Goal: Information Seeking & Learning: Learn about a topic

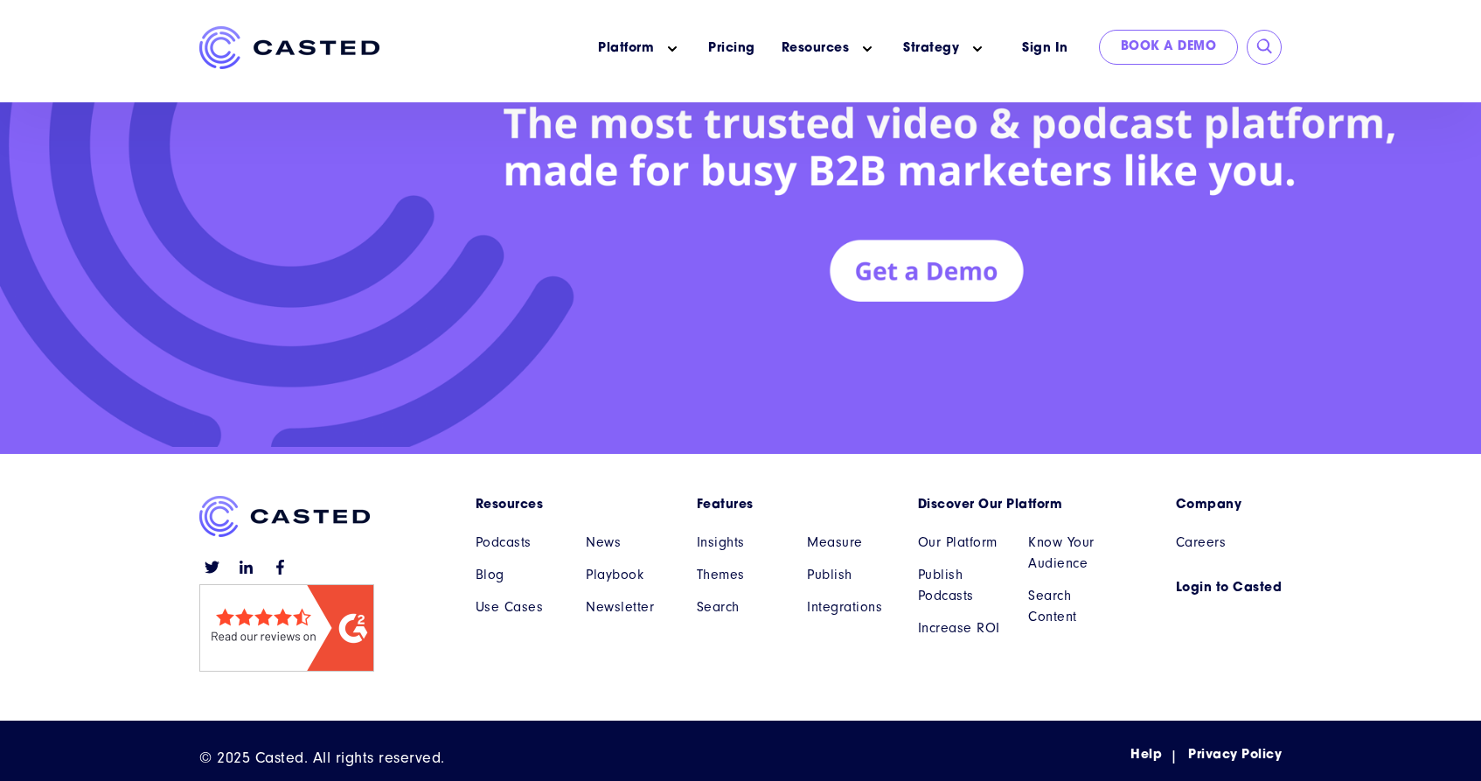
scroll to position [7961, 0]
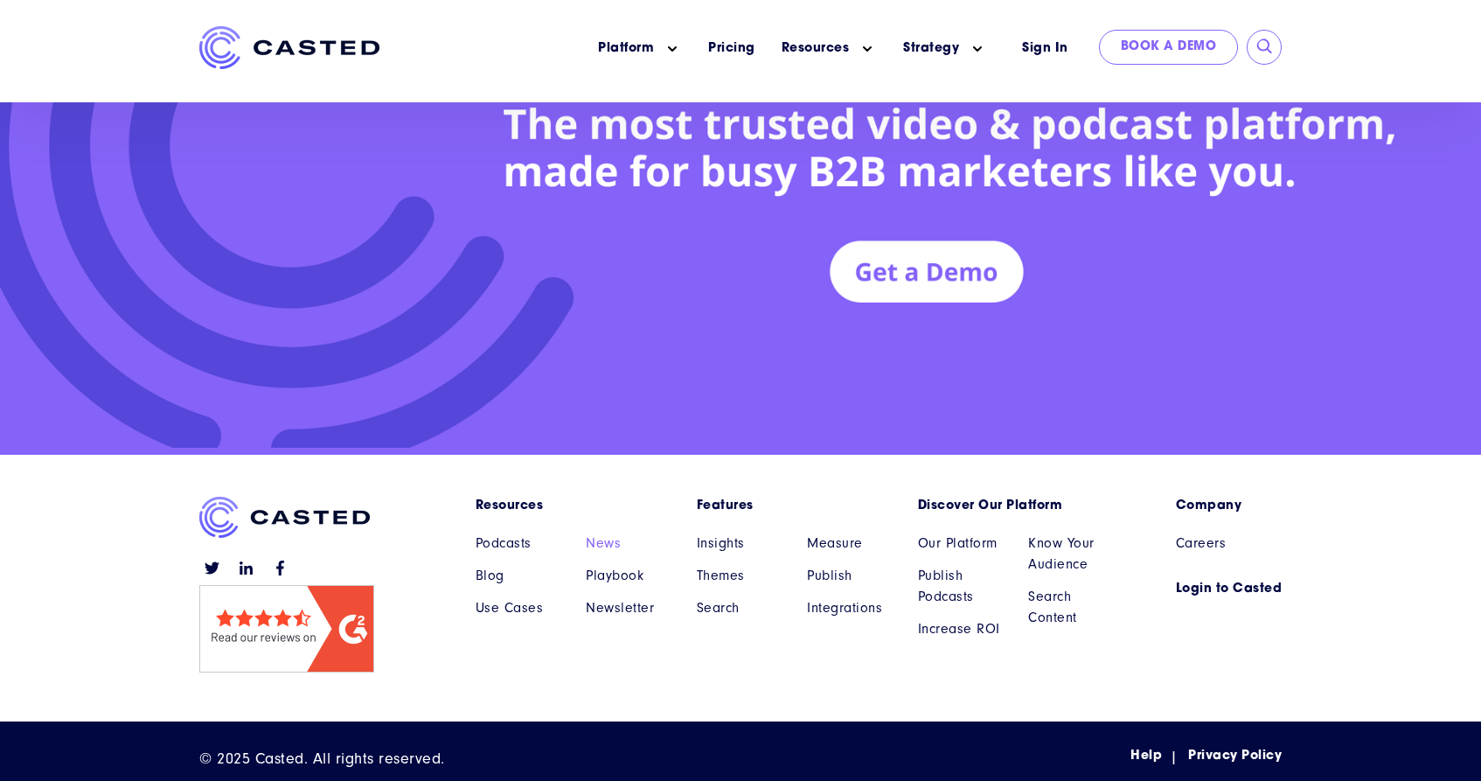
click at [613, 539] on link "News" at bounding box center [628, 543] width 85 height 21
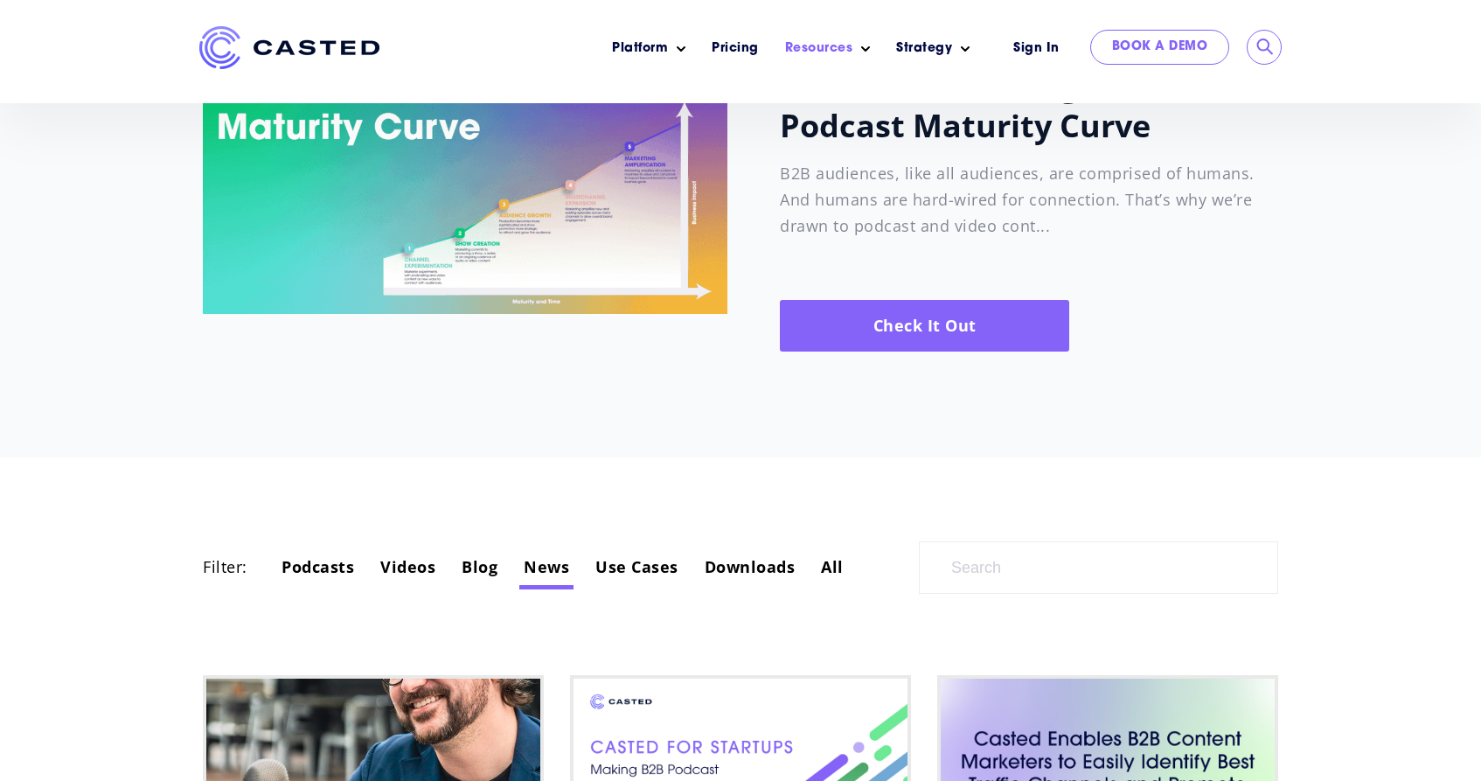
scroll to position [534, 0]
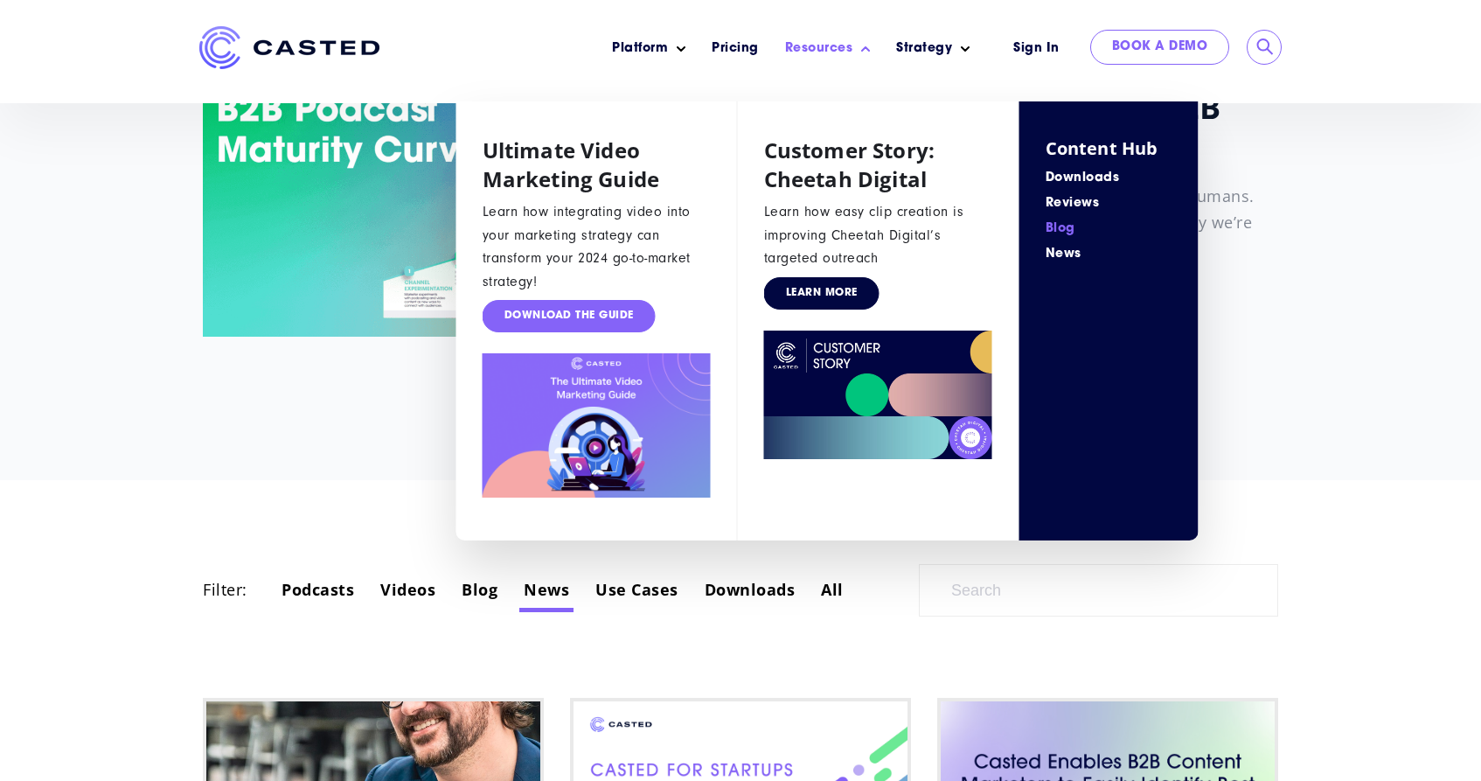
click at [830, 296] on link "Learn More" at bounding box center [821, 293] width 115 height 32
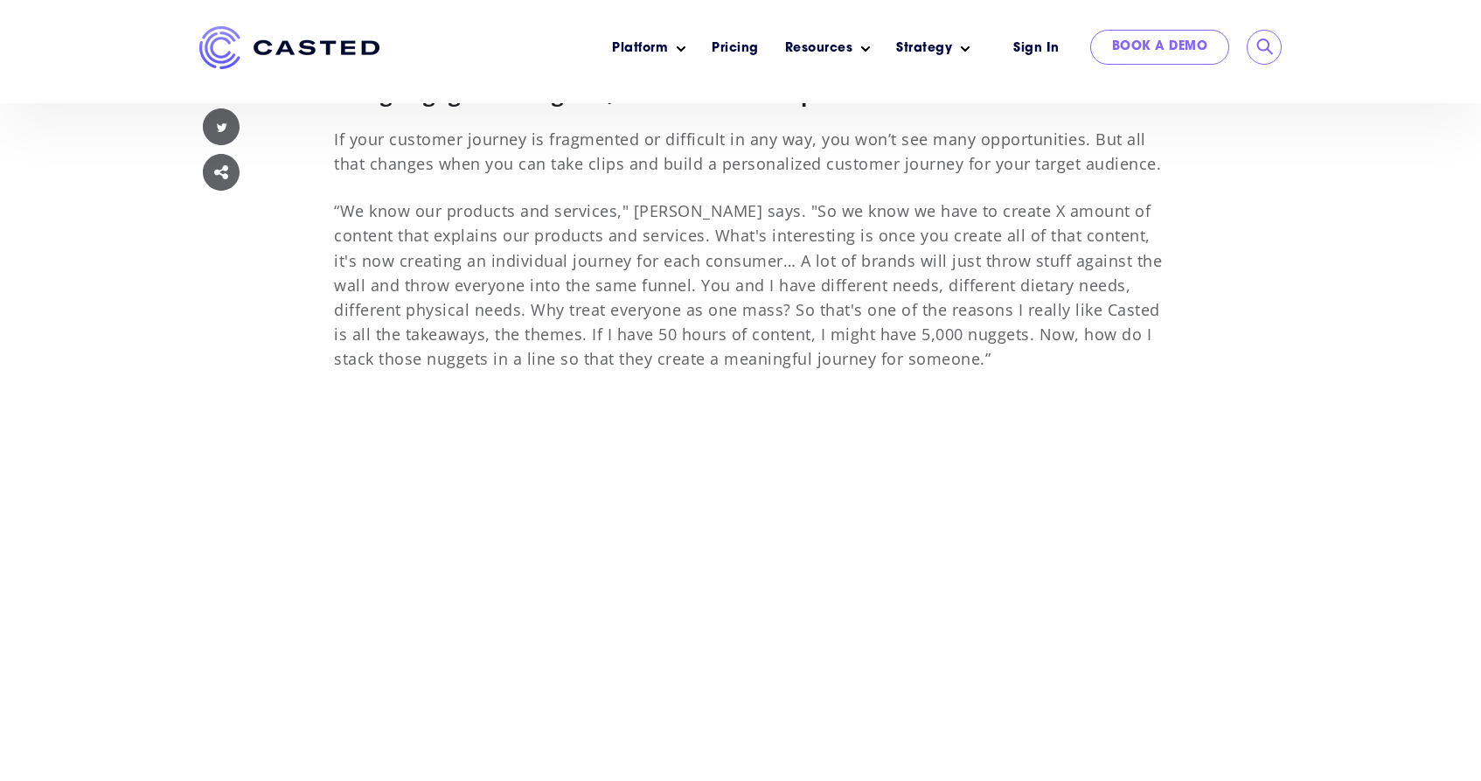
scroll to position [9463, 0]
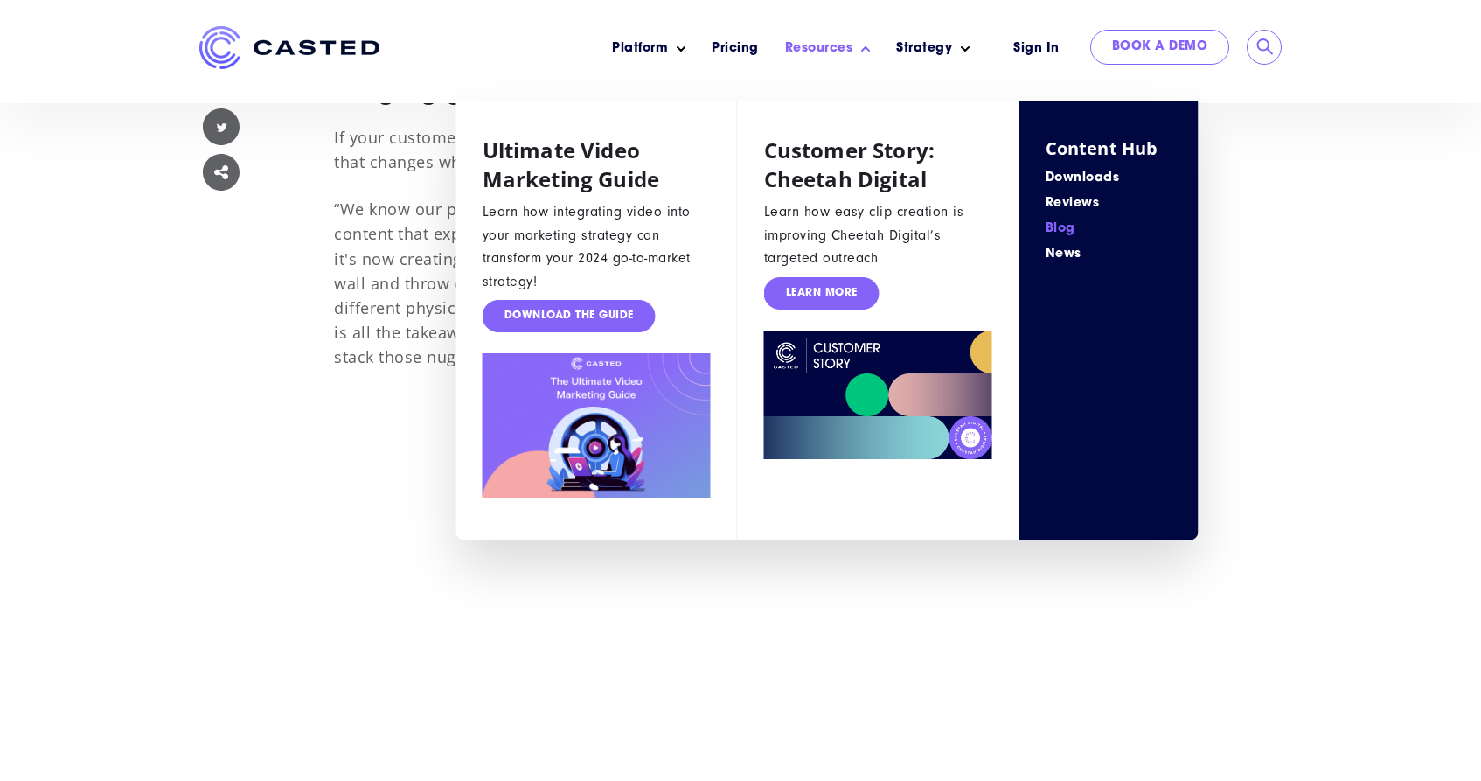
click at [1066, 226] on link "Blog" at bounding box center [1109, 228] width 127 height 18
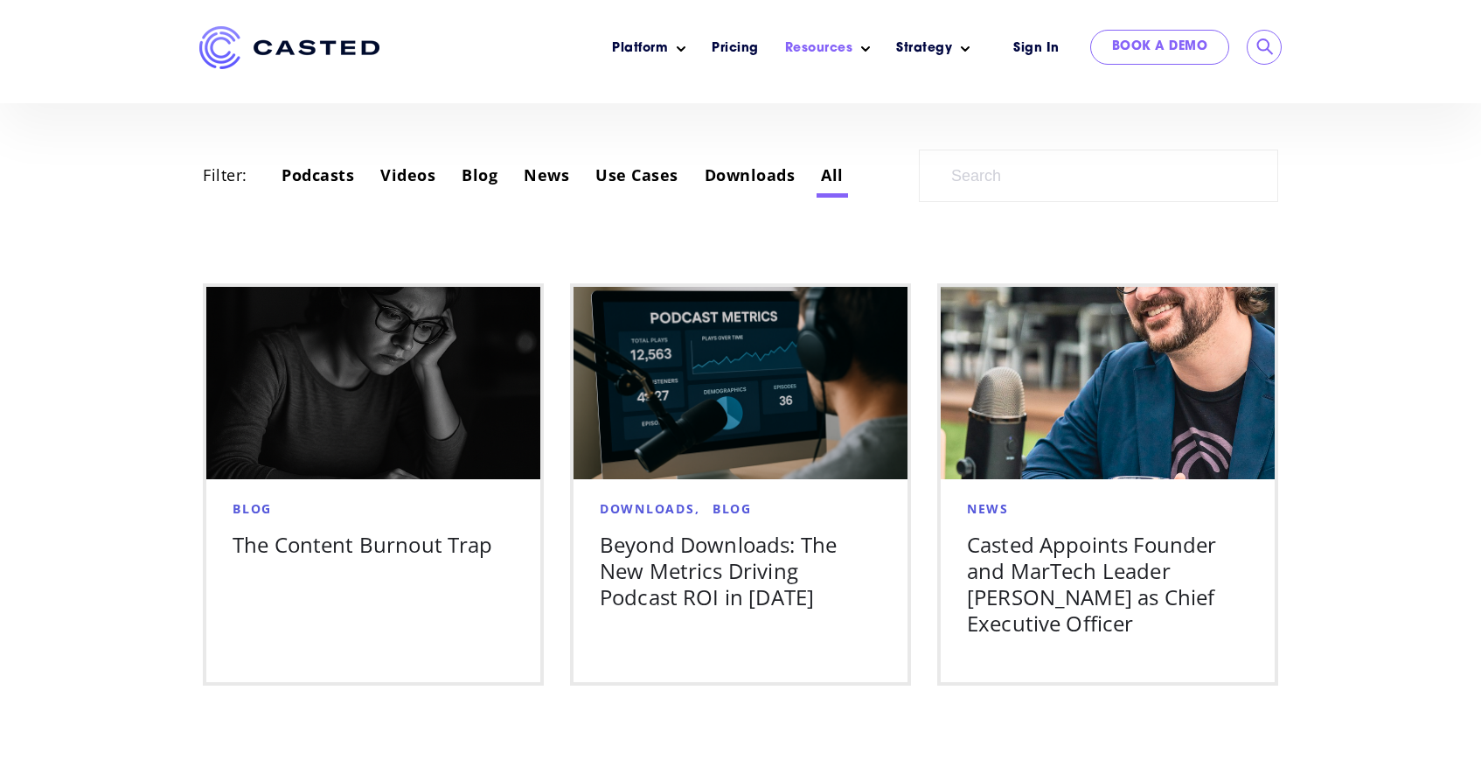
scroll to position [950, 0]
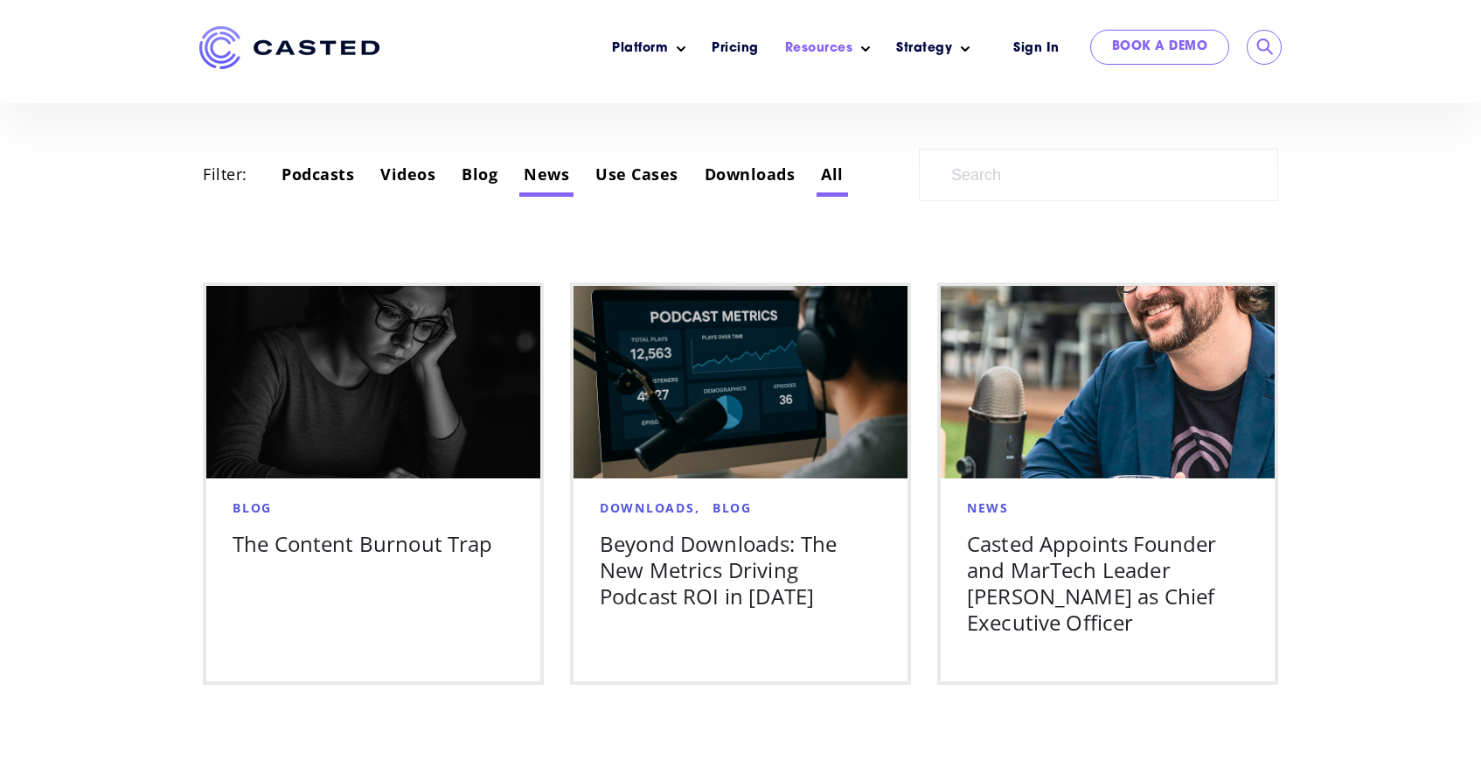
click at [540, 175] on link "News" at bounding box center [546, 174] width 45 height 21
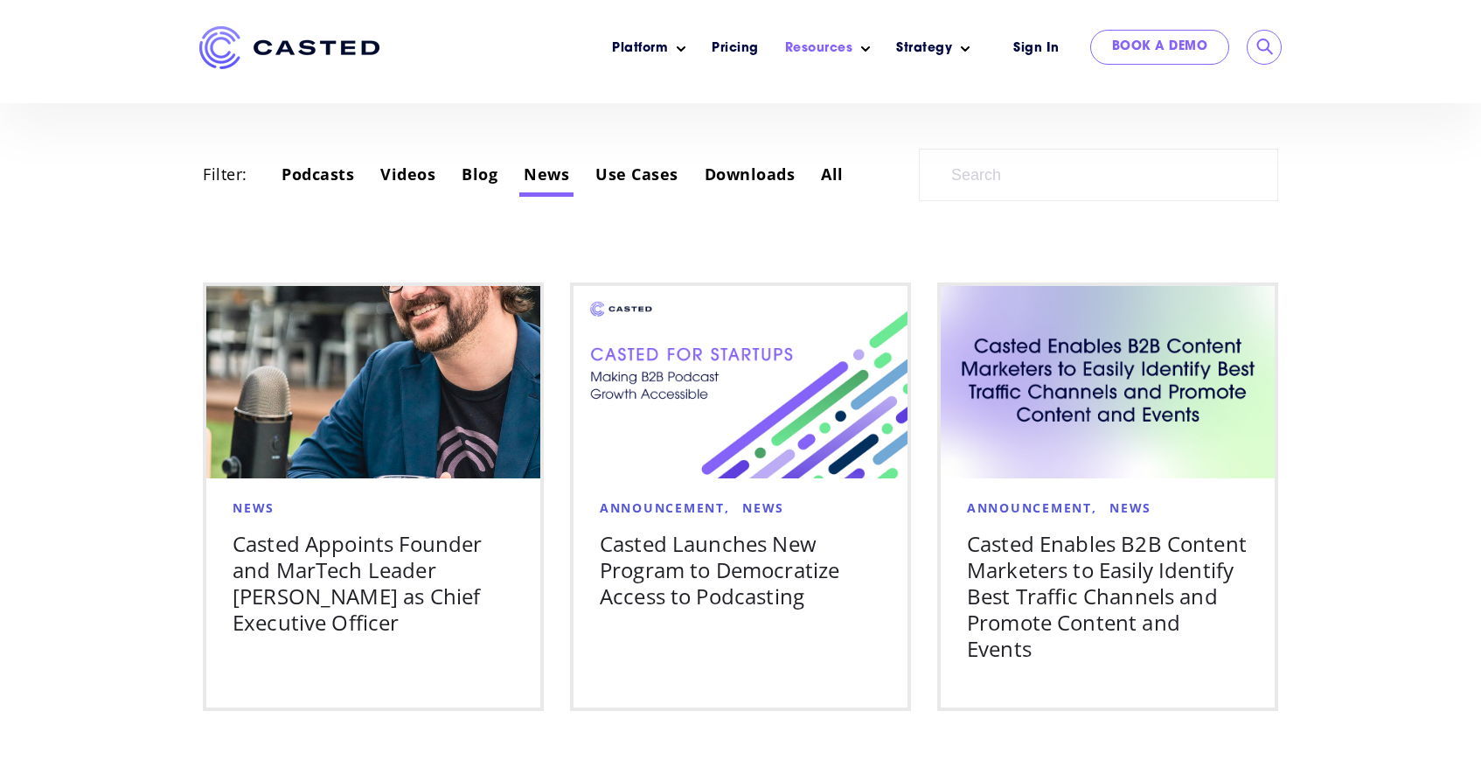
click at [296, 59] on img at bounding box center [289, 47] width 180 height 43
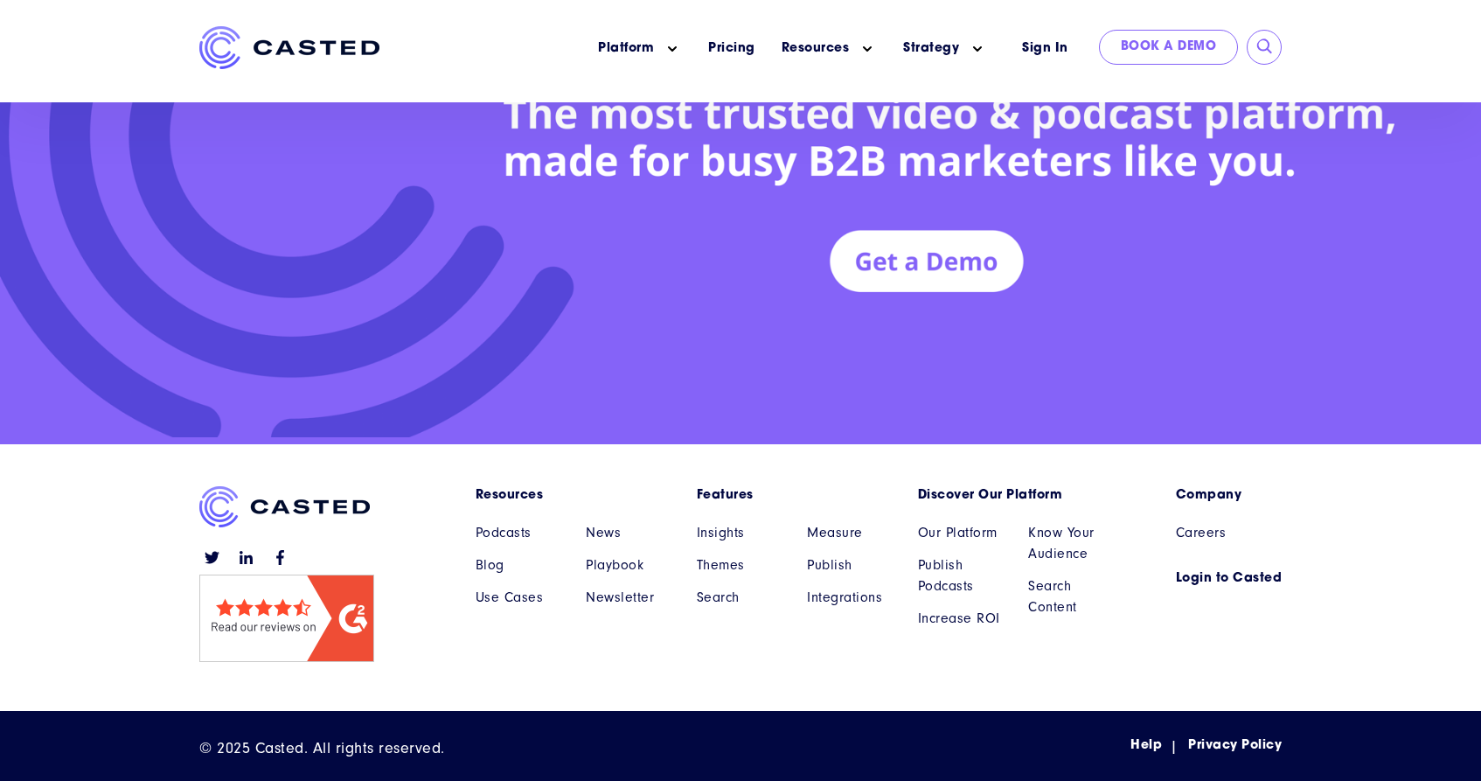
scroll to position [7970, 0]
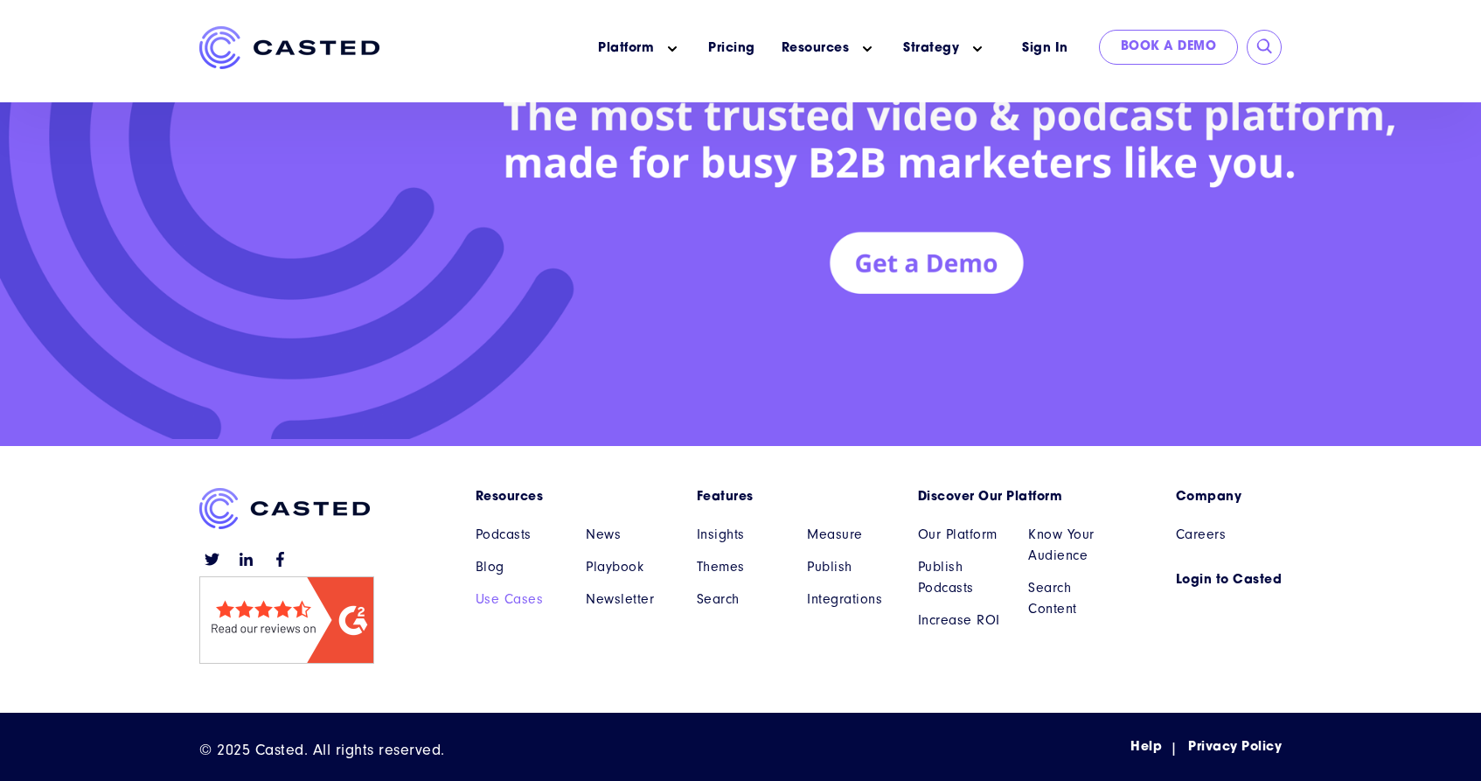
click at [518, 595] on link "Use Cases" at bounding box center [518, 599] width 85 height 21
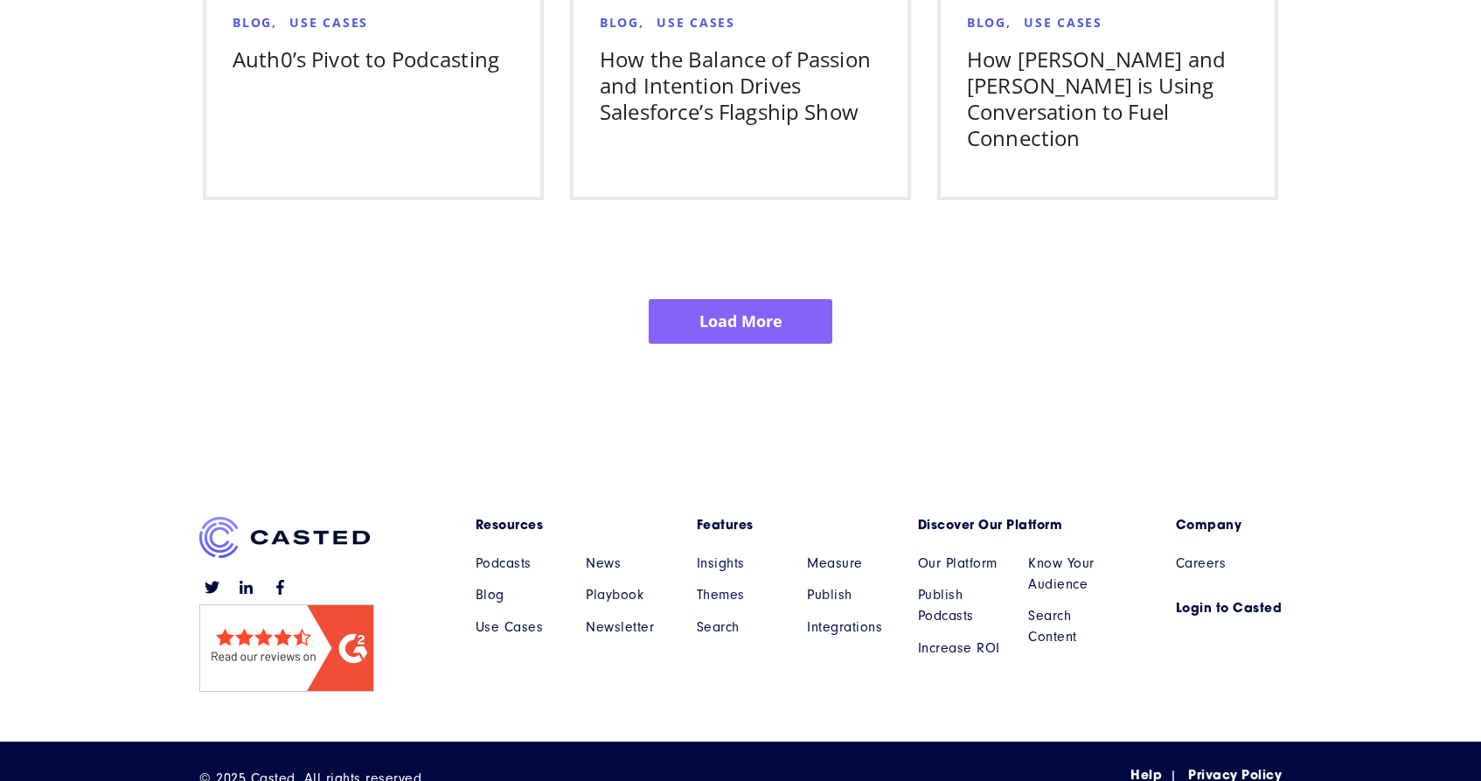
scroll to position [3440, 0]
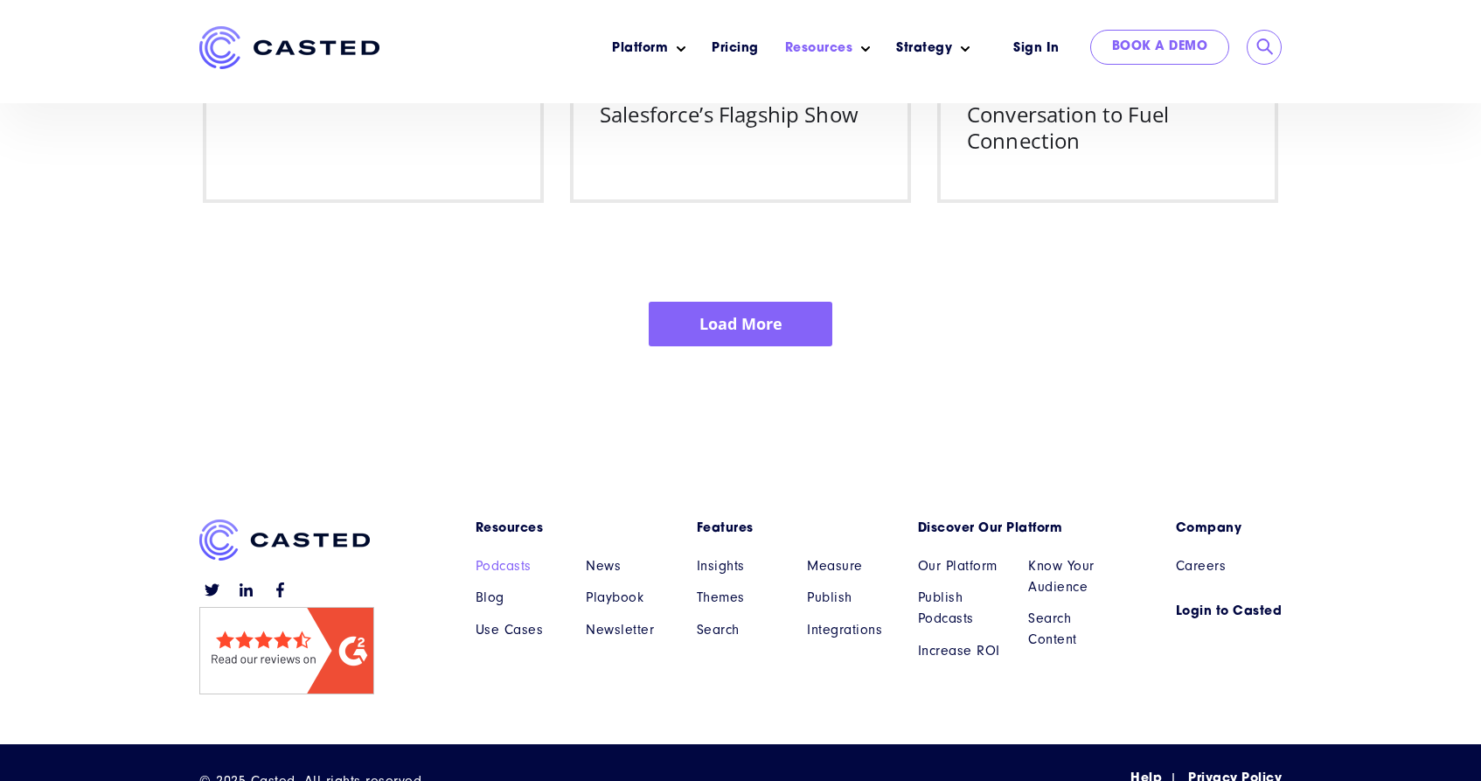
click at [488, 555] on link "Podcasts" at bounding box center [518, 565] width 85 height 21
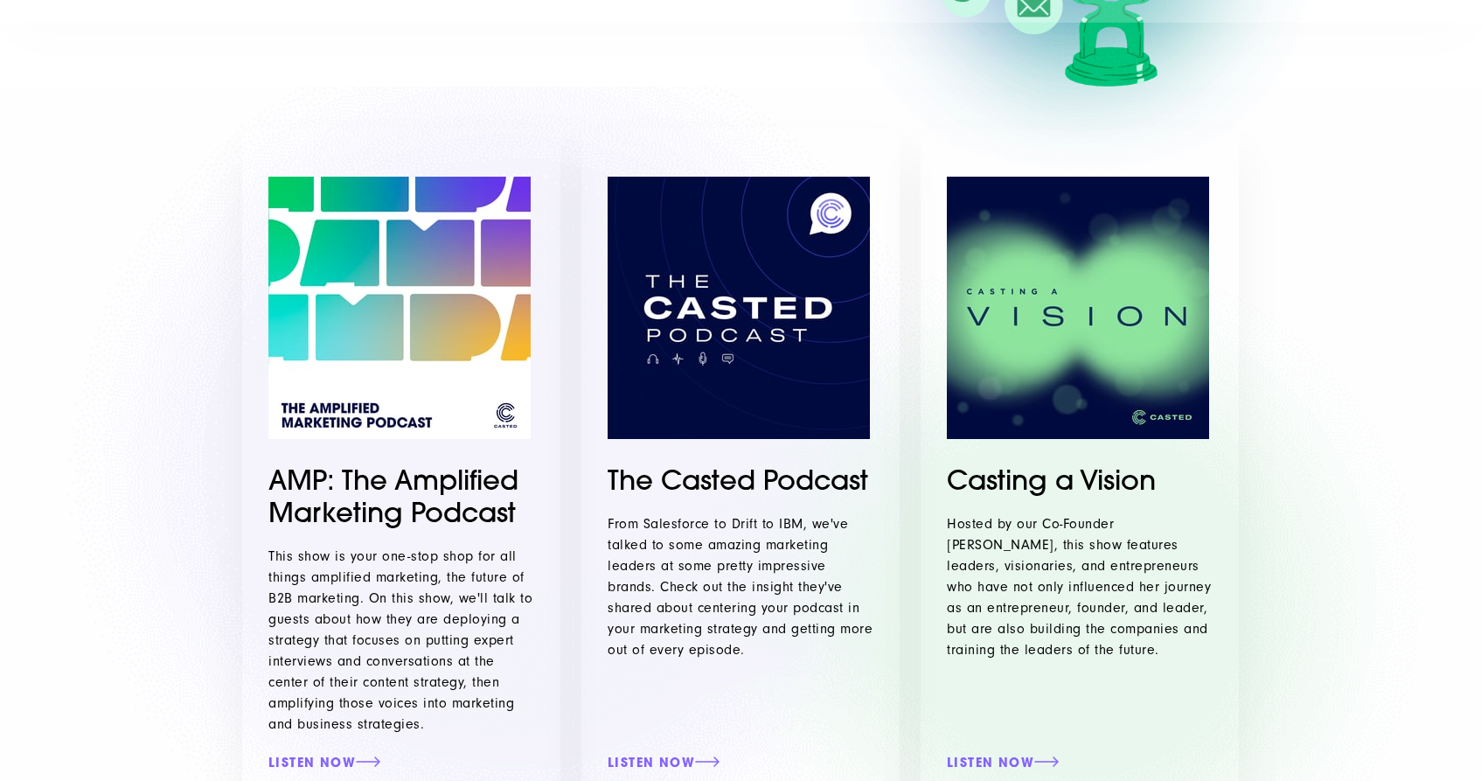
scroll to position [315, 0]
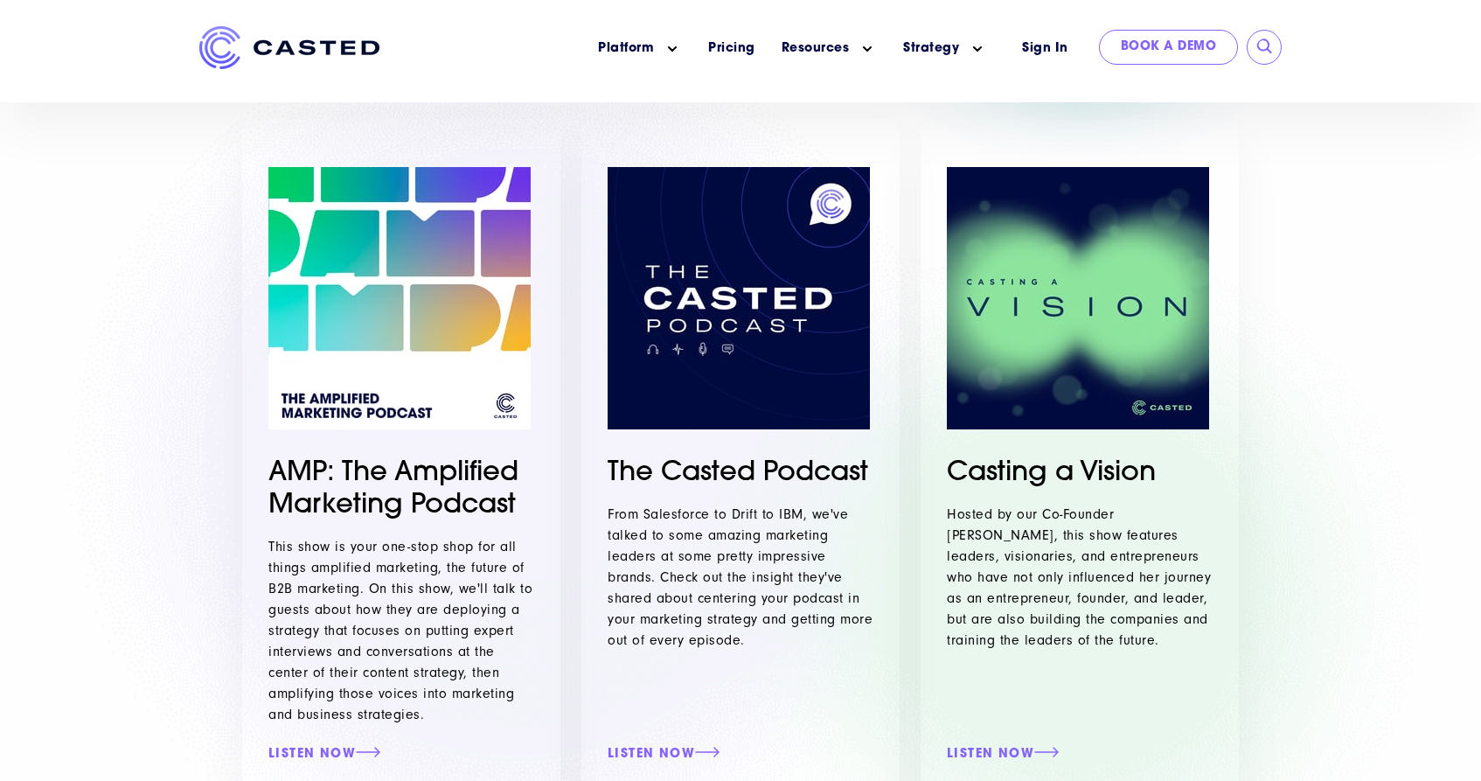
click at [692, 268] on img at bounding box center [739, 298] width 262 height 262
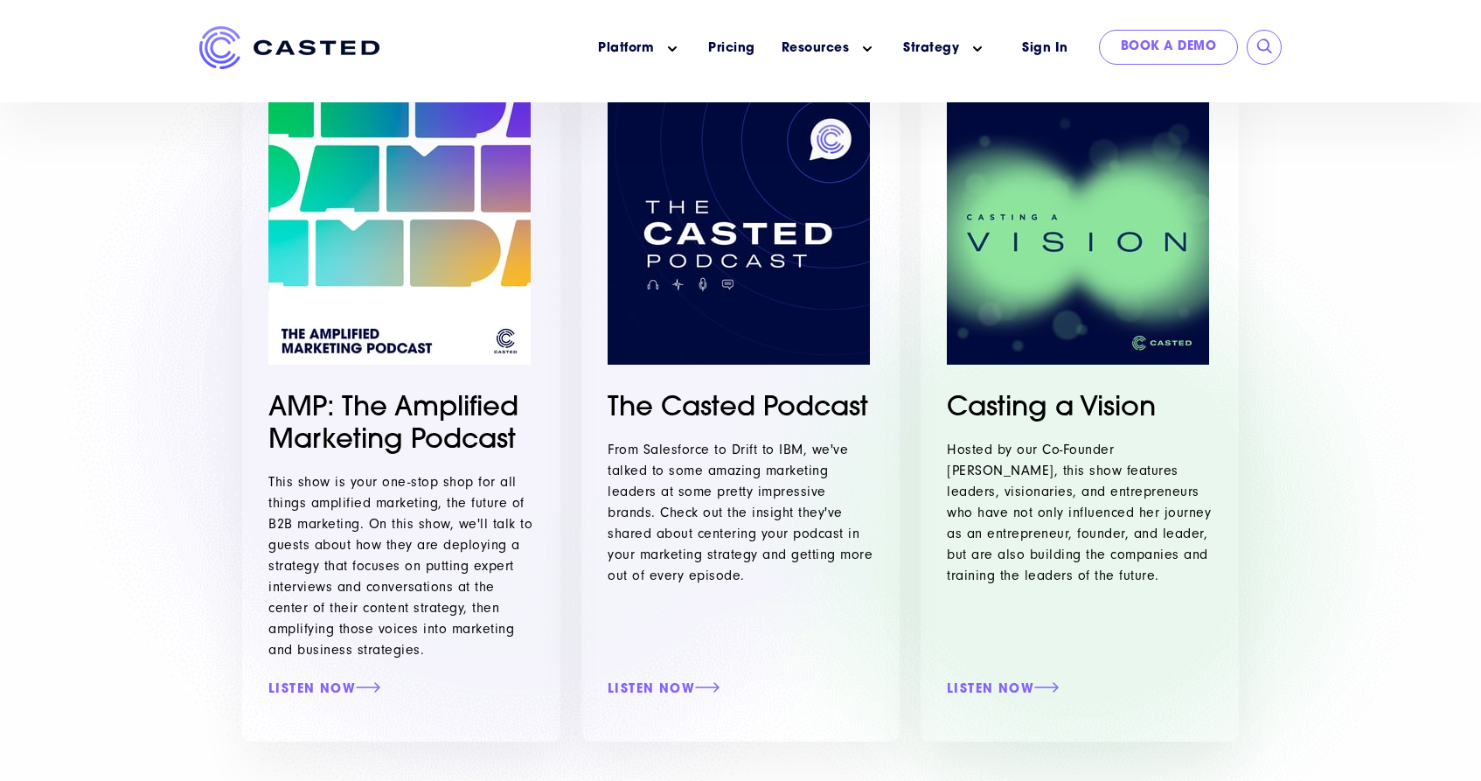
scroll to position [471, 0]
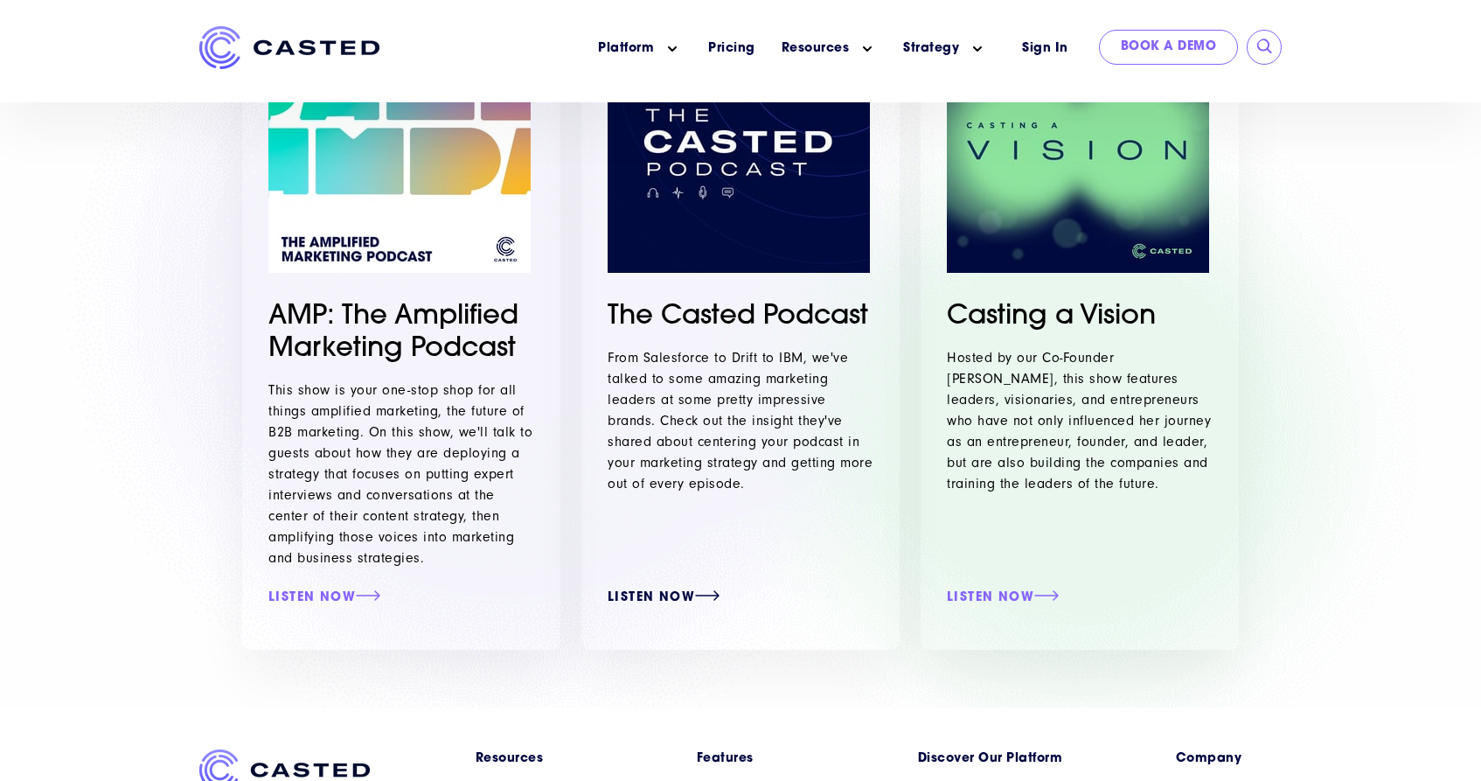
click at [679, 593] on link "Listen Now" at bounding box center [741, 598] width 266 height 16
